Goal: Transaction & Acquisition: Purchase product/service

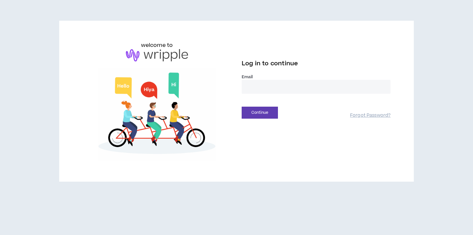
click at [289, 86] on input "email" at bounding box center [316, 87] width 149 height 14
type input "**********"
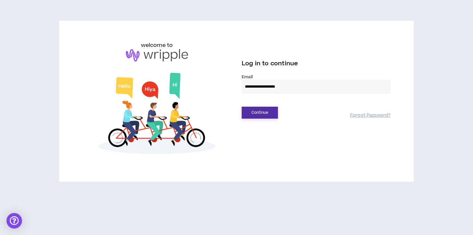
click at [257, 110] on button "Continue" at bounding box center [260, 113] width 36 height 12
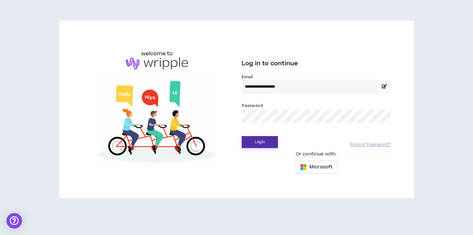
click at [252, 140] on button "Login" at bounding box center [260, 142] width 36 height 12
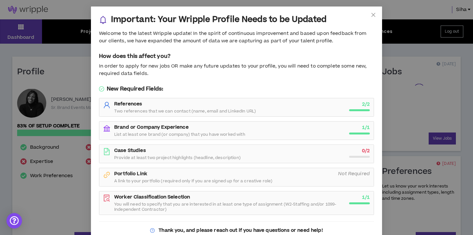
scroll to position [25, 0]
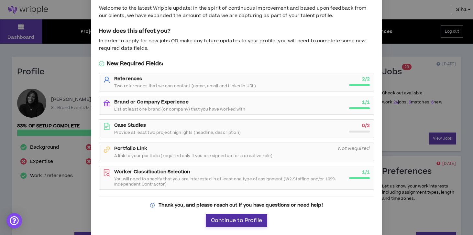
click at [243, 220] on span "Continue to Profile" at bounding box center [236, 221] width 51 height 6
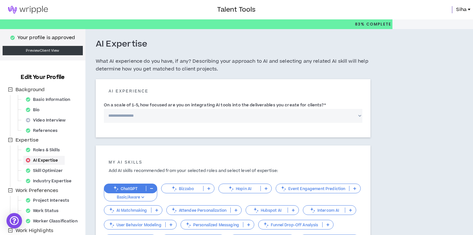
click at [389, 81] on div "**********" at bounding box center [262, 184] width 355 height 311
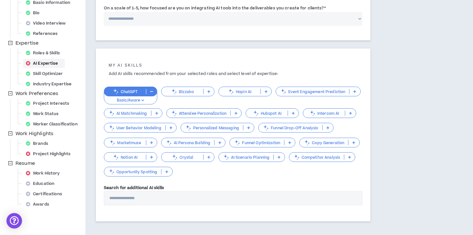
scroll to position [129, 0]
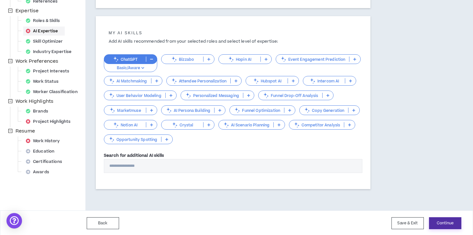
click at [444, 220] on button "Continue" at bounding box center [445, 223] width 32 height 12
click at [400, 224] on button "Save & Exit" at bounding box center [407, 223] width 32 height 12
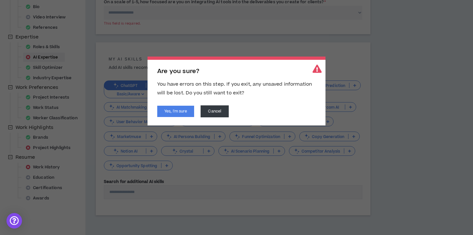
scroll to position [102, 0]
click at [178, 113] on button "Yes, I'm sure" at bounding box center [175, 111] width 37 height 11
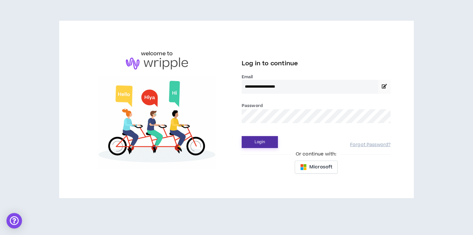
click at [248, 140] on button "Login" at bounding box center [260, 142] width 36 height 12
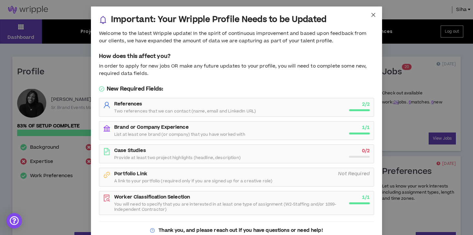
click at [372, 14] on icon "close" at bounding box center [373, 15] width 4 height 4
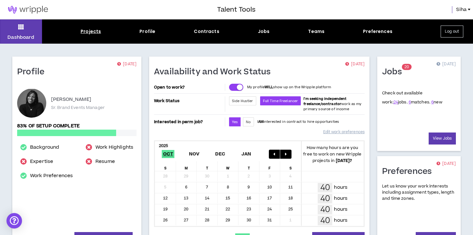
click at [95, 33] on div "Projects" at bounding box center [91, 31] width 20 height 7
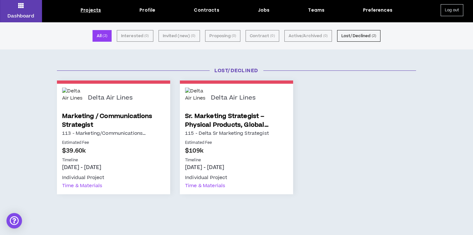
scroll to position [13, 0]
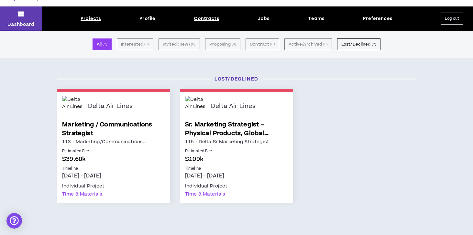
click at [209, 19] on div "Contracts" at bounding box center [206, 18] width 25 height 7
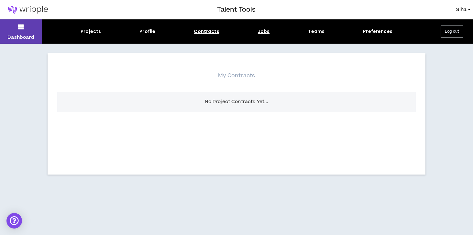
click at [264, 30] on div "Jobs" at bounding box center [264, 31] width 12 height 7
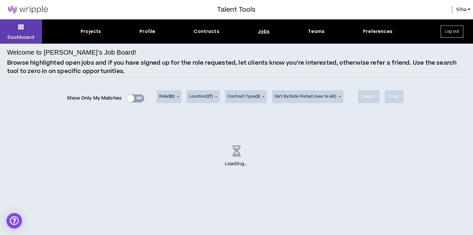
click at [264, 32] on div "Jobs" at bounding box center [264, 31] width 12 height 7
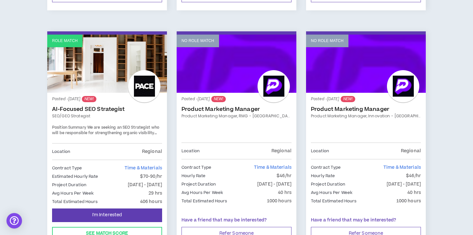
scroll to position [371, 0]
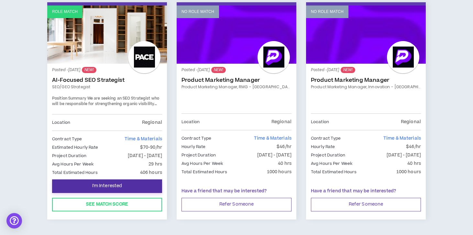
click at [104, 183] on span "I'm Interested" at bounding box center [107, 186] width 30 height 6
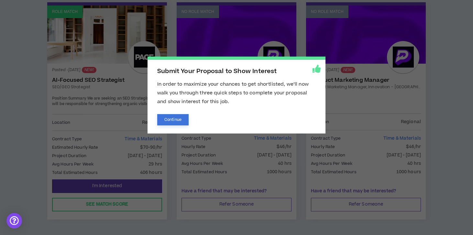
click at [179, 122] on button "Continue" at bounding box center [172, 119] width 31 height 11
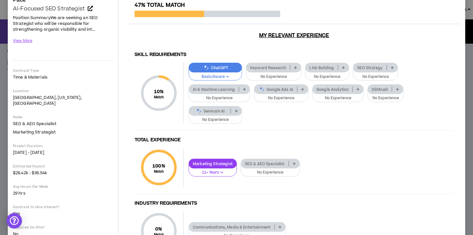
scroll to position [101, 0]
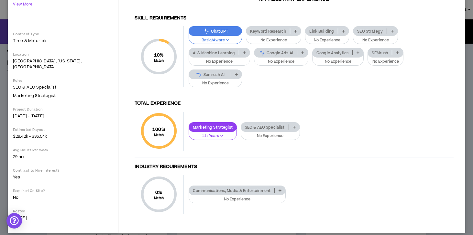
click at [229, 197] on p "No Experience" at bounding box center [237, 200] width 89 height 6
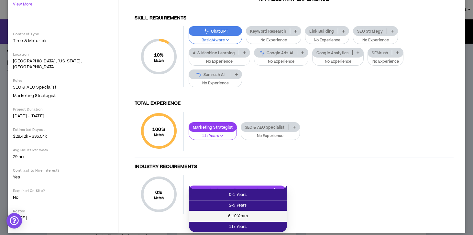
click at [247, 213] on span "6-10 Years" at bounding box center [238, 216] width 90 height 7
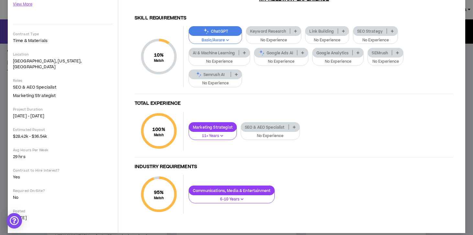
click at [222, 38] on p "Basic/Aware" at bounding box center [215, 41] width 45 height 6
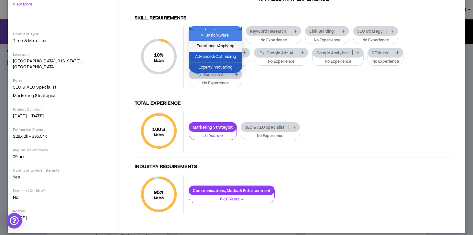
click at [220, 45] on span "Functional/Applying" at bounding box center [215, 46] width 45 height 7
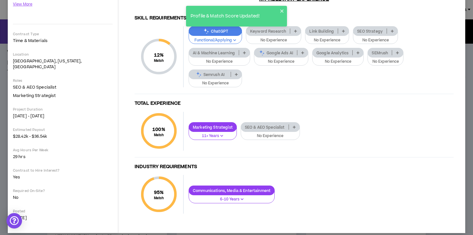
click at [341, 89] on div "Skill Requirements 12 % Match Skill Requirements ChatGPT Functional/Applying Ke…" at bounding box center [294, 118] width 332 height 217
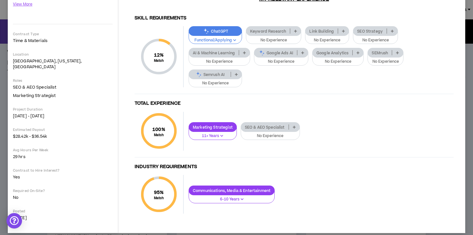
scroll to position [0, 0]
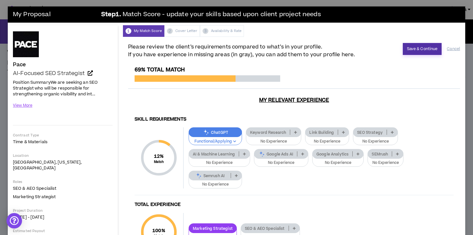
click at [411, 51] on button "Save & Continue" at bounding box center [422, 49] width 39 height 12
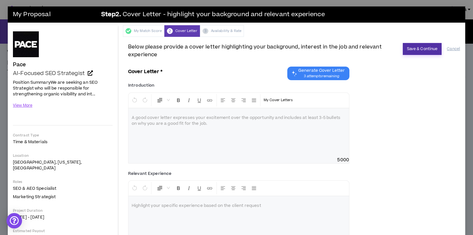
click at [424, 51] on button "Save & Continue" at bounding box center [422, 49] width 39 height 12
click at [456, 47] on button "Cancel" at bounding box center [453, 48] width 13 height 11
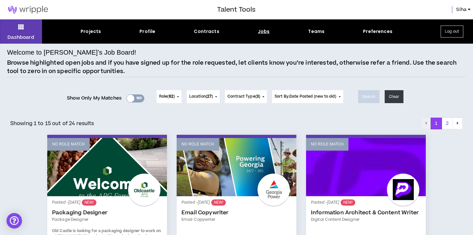
click at [127, 98] on div at bounding box center [130, 98] width 7 height 7
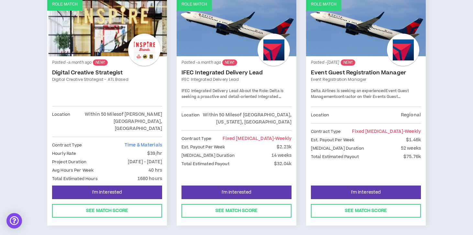
scroll to position [369, 0]
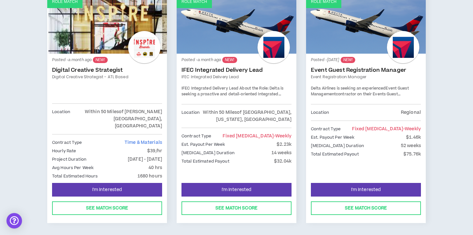
click at [216, 86] on div "IFEC Integrated Delivery Lead About the Role: Delta is seeking a proactive and …" at bounding box center [236, 91] width 110 height 11
click at [214, 67] on link "IFEC Integrated Delivery Lead" at bounding box center [236, 70] width 110 height 6
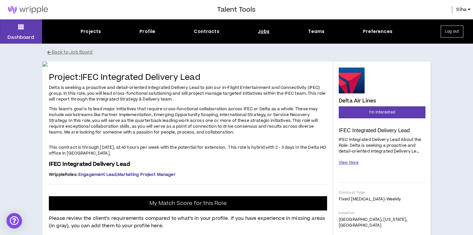
click at [348, 162] on button "View More" at bounding box center [349, 162] width 20 height 11
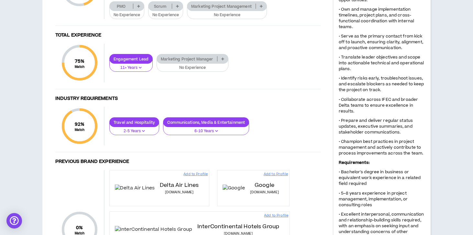
scroll to position [334, 0]
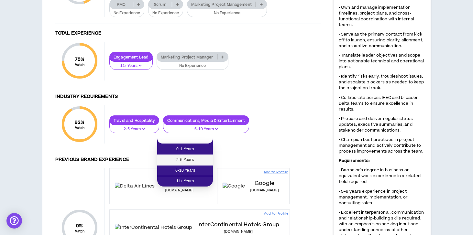
click at [191, 162] on span "2-5 Years" at bounding box center [185, 159] width 48 height 7
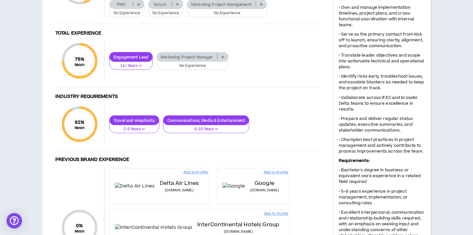
click at [264, 7] on p at bounding box center [261, 4] width 11 height 5
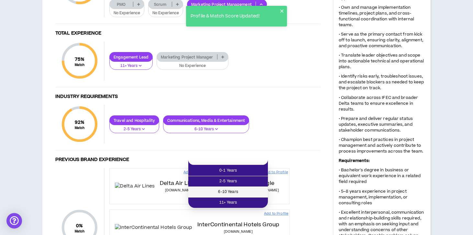
click at [251, 189] on span "6-10 Years" at bounding box center [228, 192] width 72 height 7
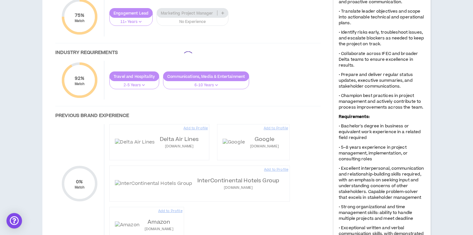
scroll to position [380, 0]
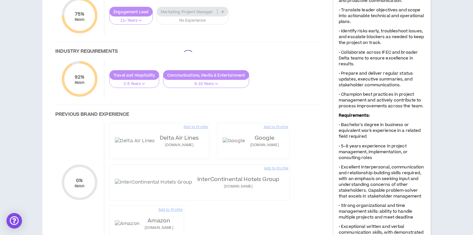
click at [222, 170] on div at bounding box center [188, 55] width 278 height 398
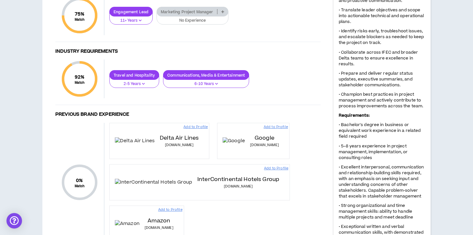
click at [222, 13] on icon at bounding box center [222, 11] width 3 height 3
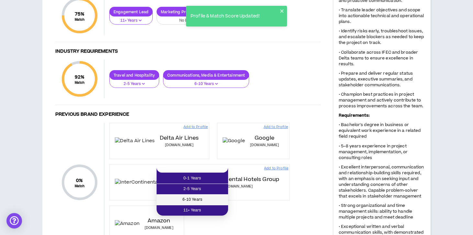
click at [203, 197] on span "6-10 Years" at bounding box center [192, 199] width 64 height 7
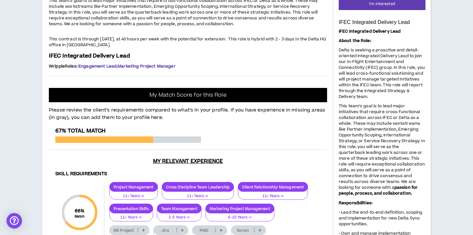
scroll to position [0, 0]
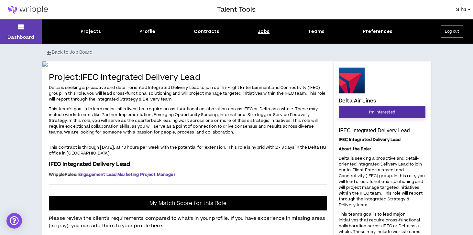
click at [372, 114] on span "I'm Interested" at bounding box center [382, 112] width 26 height 6
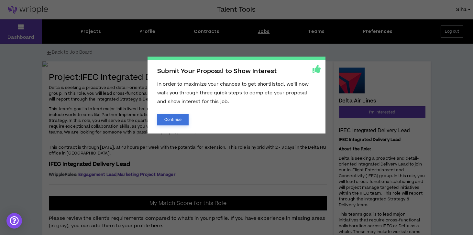
click at [174, 115] on button "Continue" at bounding box center [172, 119] width 31 height 11
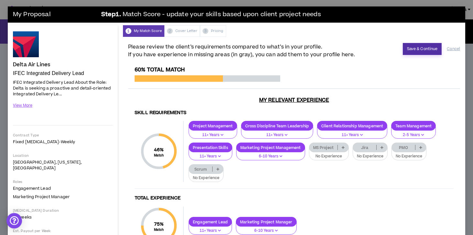
click at [414, 51] on button "Save & Continue" at bounding box center [422, 49] width 39 height 12
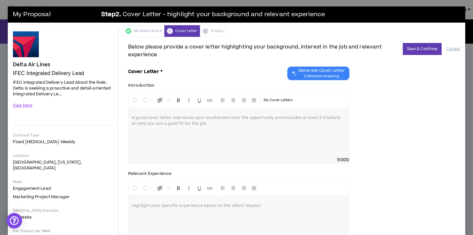
click at [311, 70] on span "Generate Cover Letter" at bounding box center [321, 70] width 47 height 5
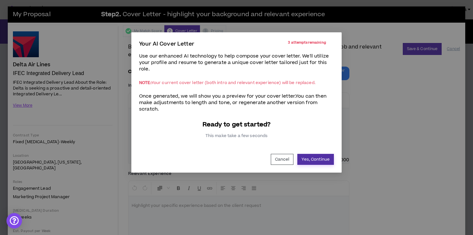
click at [310, 161] on button "Yes, Continue" at bounding box center [315, 159] width 37 height 11
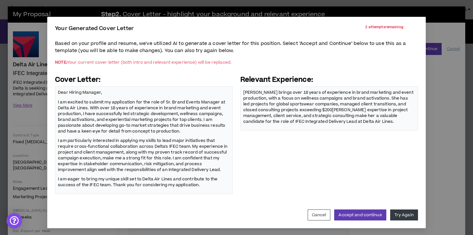
scroll to position [16, 0]
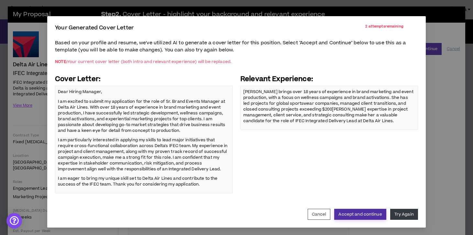
click at [357, 215] on button "Accept and continue" at bounding box center [360, 214] width 52 height 11
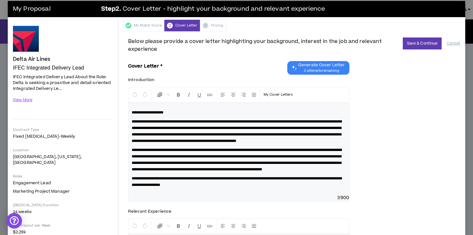
scroll to position [6, 0]
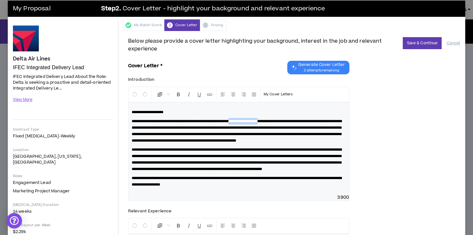
drag, startPoint x: 292, startPoint y: 121, endPoint x: 249, endPoint y: 120, distance: 43.3
click at [249, 121] on span "**********" at bounding box center [237, 130] width 210 height 23
drag, startPoint x: 330, startPoint y: 121, endPoint x: 123, endPoint y: 123, distance: 207.6
click at [123, 123] on div "**********" at bounding box center [294, 165] width 342 height 269
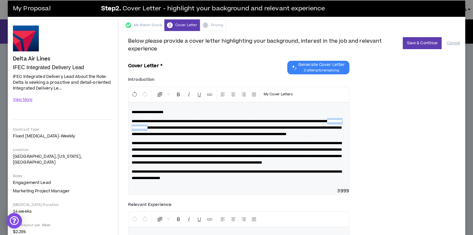
drag, startPoint x: 223, startPoint y: 128, endPoint x: 181, endPoint y: 129, distance: 42.0
click at [181, 129] on span "**********" at bounding box center [237, 127] width 210 height 17
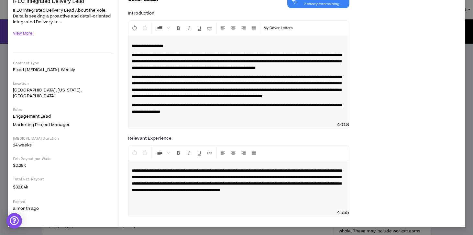
scroll to position [85, 0]
drag, startPoint x: 288, startPoint y: 183, endPoint x: 255, endPoint y: 183, distance: 33.3
click at [255, 183] on span "**********" at bounding box center [237, 180] width 210 height 23
click at [364, 161] on div "**********" at bounding box center [294, 177] width 332 height 88
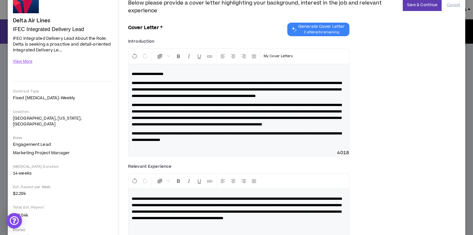
scroll to position [0, 0]
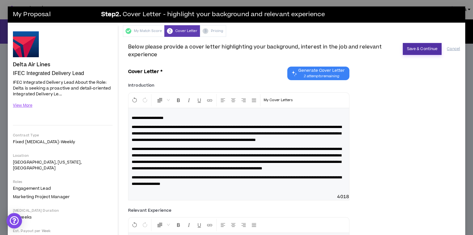
click at [416, 49] on button "Save & Continue" at bounding box center [422, 49] width 39 height 12
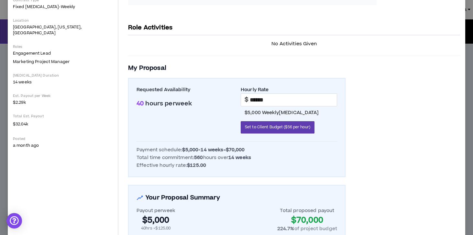
scroll to position [82, 0]
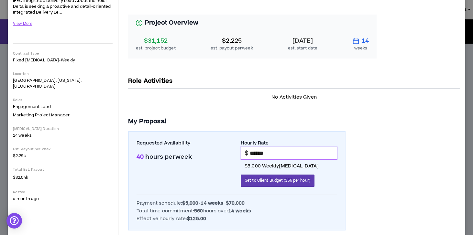
drag, startPoint x: 274, startPoint y: 153, endPoint x: 245, endPoint y: 151, distance: 28.5
click at [245, 151] on div "$ ******" at bounding box center [289, 153] width 96 height 13
type input "*****"
click at [382, 125] on h3 "My Proposal" at bounding box center [294, 121] width 332 height 9
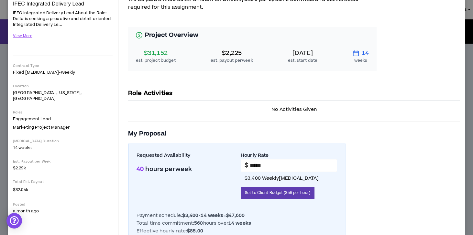
scroll to position [37, 0]
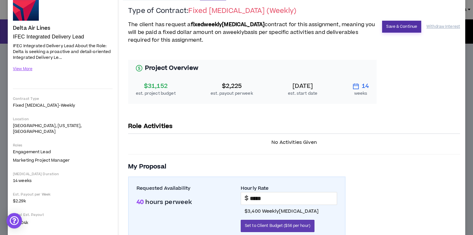
click at [393, 24] on button "Save & Continue" at bounding box center [401, 27] width 39 height 12
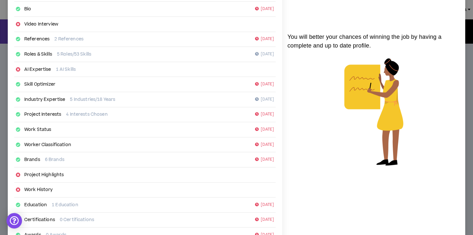
scroll to position [105, 0]
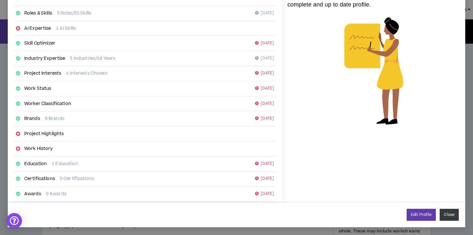
click at [452, 216] on button "Close" at bounding box center [448, 215] width 19 height 12
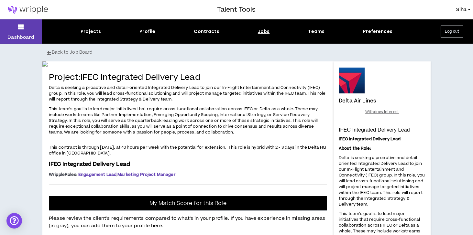
click at [265, 33] on div "Jobs" at bounding box center [264, 31] width 12 height 7
